Goal: Complete application form

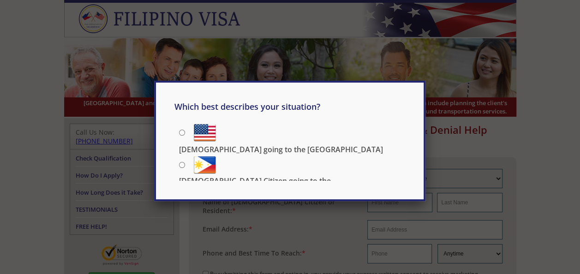
click at [183, 130] on input "[DEMOGRAPHIC_DATA] going to the [GEOGRAPHIC_DATA]" at bounding box center [182, 133] width 6 height 6
radio input "true"
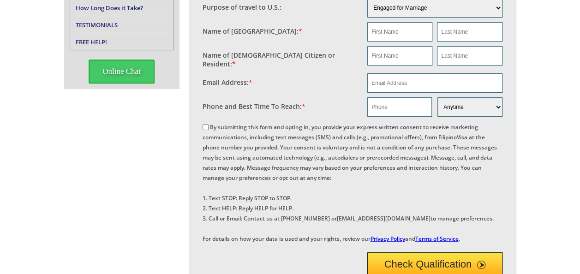
scroll to position [139, 0]
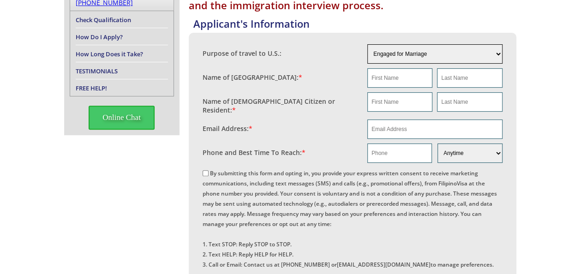
click at [478, 57] on select "Engaged for Marriage Already Married to [DEMOGRAPHIC_DATA] Citizen / Resident F…" at bounding box center [435, 53] width 135 height 19
select select "other"
click at [368, 44] on select "Engaged for Marriage Already Married to U.S. Citizen / Resident For Short Term …" at bounding box center [435, 53] width 135 height 19
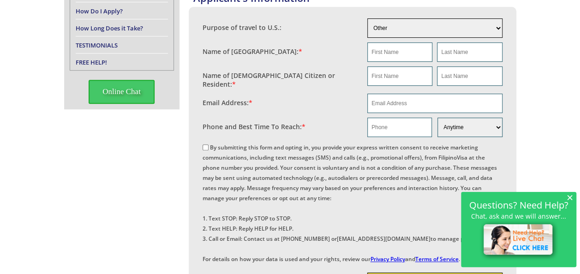
scroll to position [26, 0]
